Goal: Find specific page/section: Find specific page/section

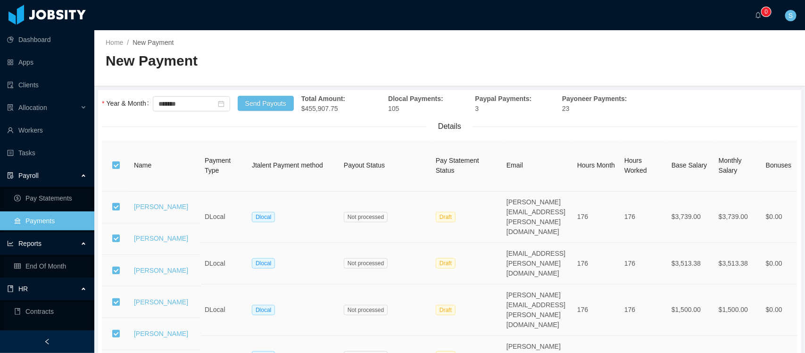
scroll to position [14, 0]
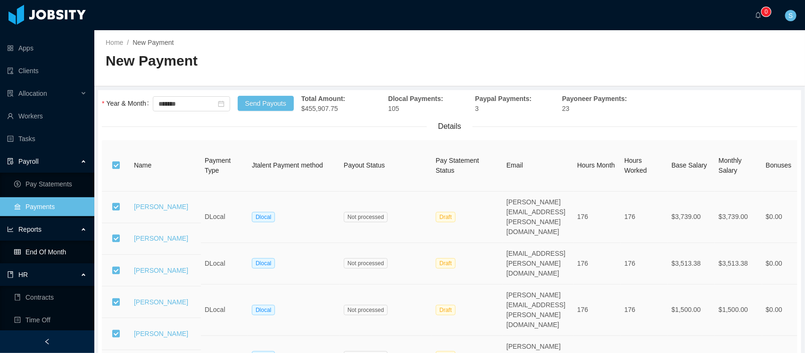
click at [40, 246] on link "End Of Month" at bounding box center [50, 251] width 73 height 19
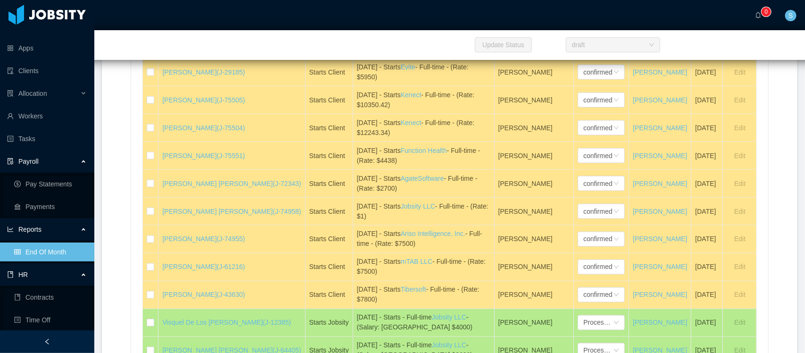
scroll to position [671, 0]
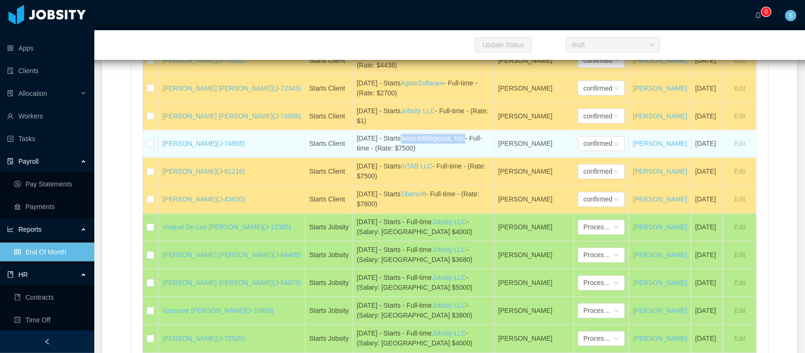
drag, startPoint x: 350, startPoint y: 174, endPoint x: 411, endPoint y: 166, distance: 61.4
click at [411, 154] on div "[DATE] - Starts Ariso Intelligence, Inc. - Full-time - (Rate: $7500)" at bounding box center [423, 144] width 133 height 20
copy link "Ariso Intelligence, Inc."
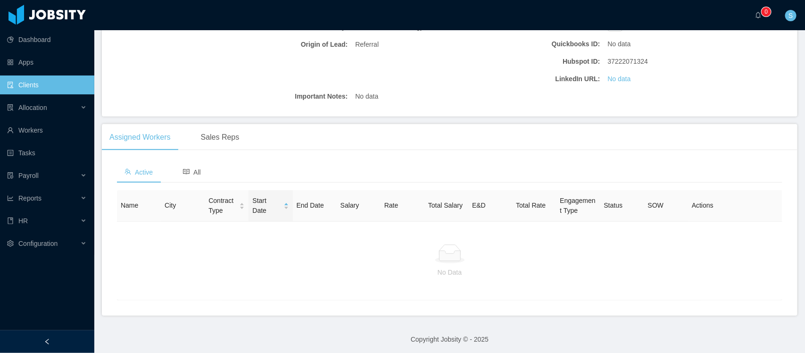
scroll to position [195, 0]
